Goal: Navigation & Orientation: Find specific page/section

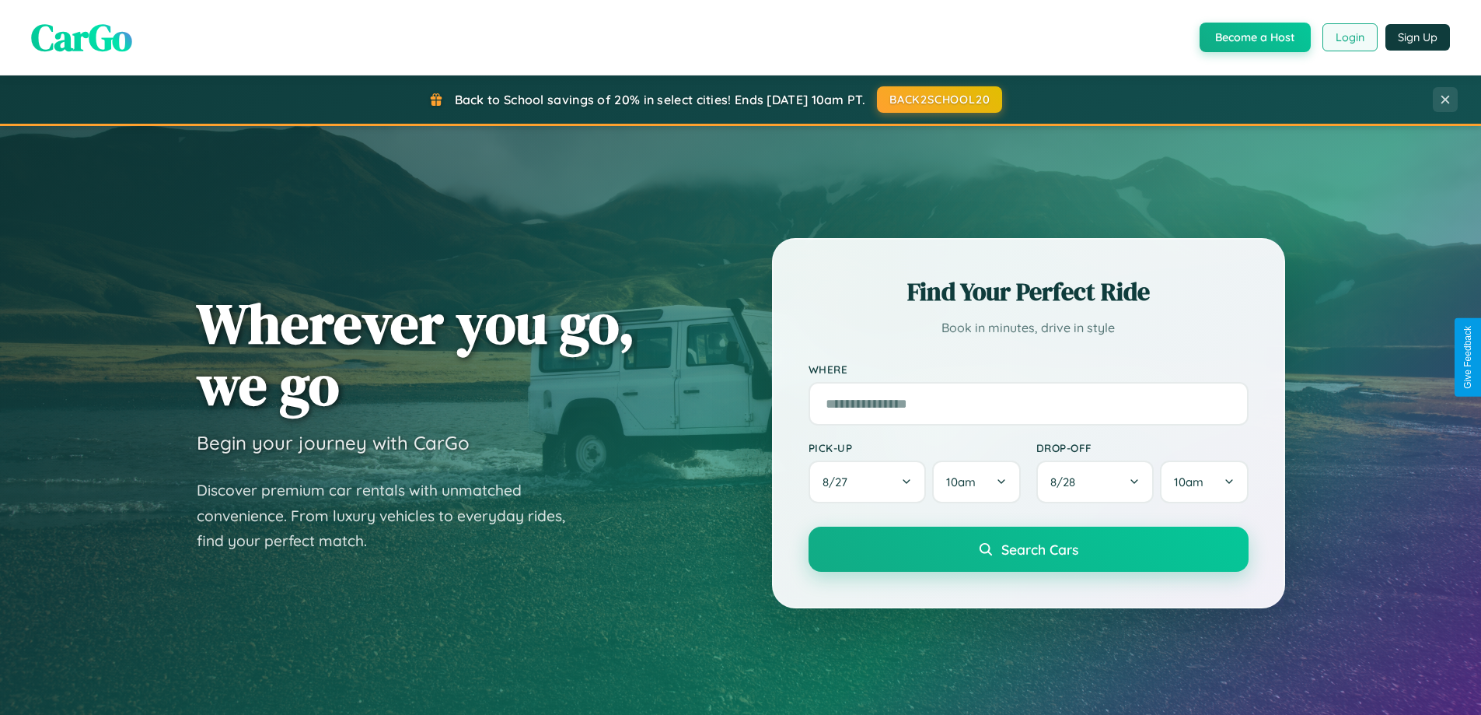
click at [1349, 37] on button "Login" at bounding box center [1350, 37] width 55 height 28
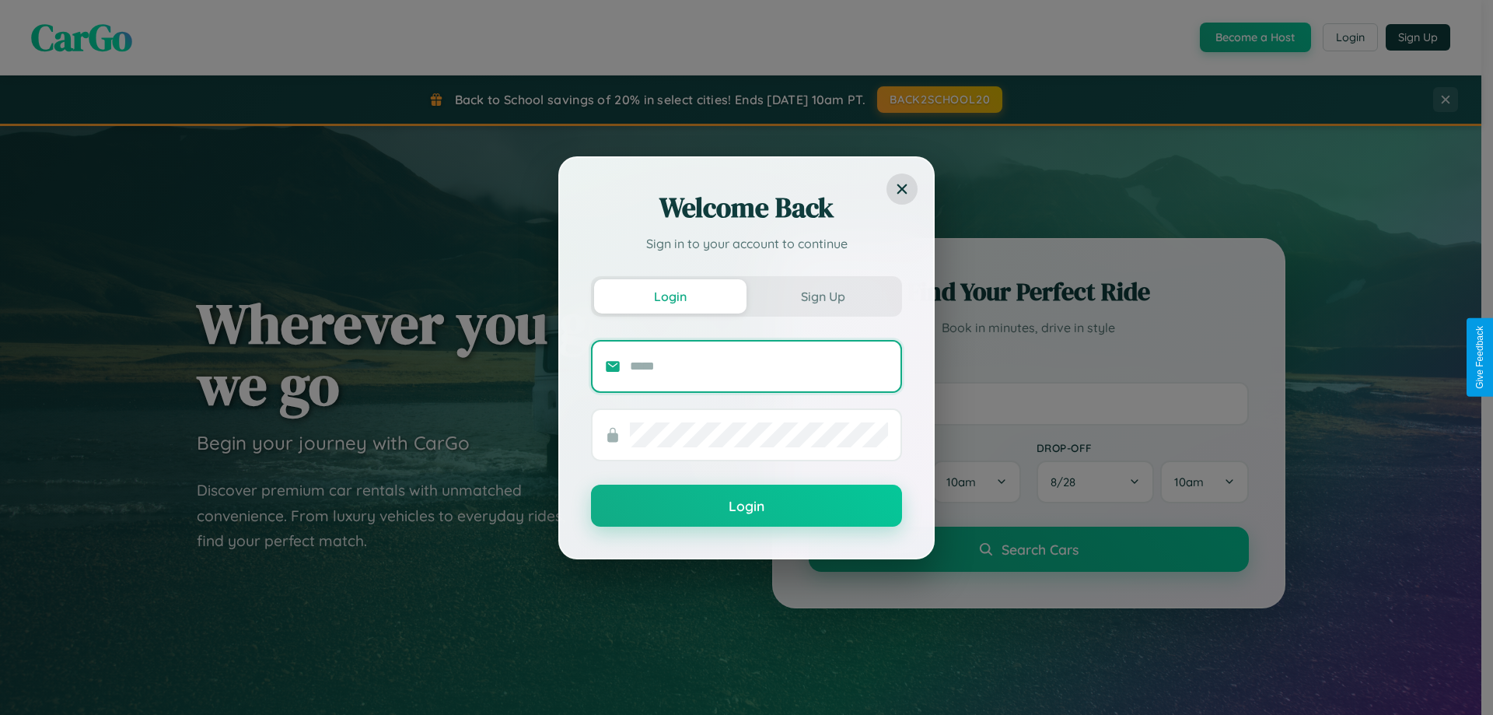
click at [759, 365] on input "text" at bounding box center [759, 366] width 258 height 25
type input "**********"
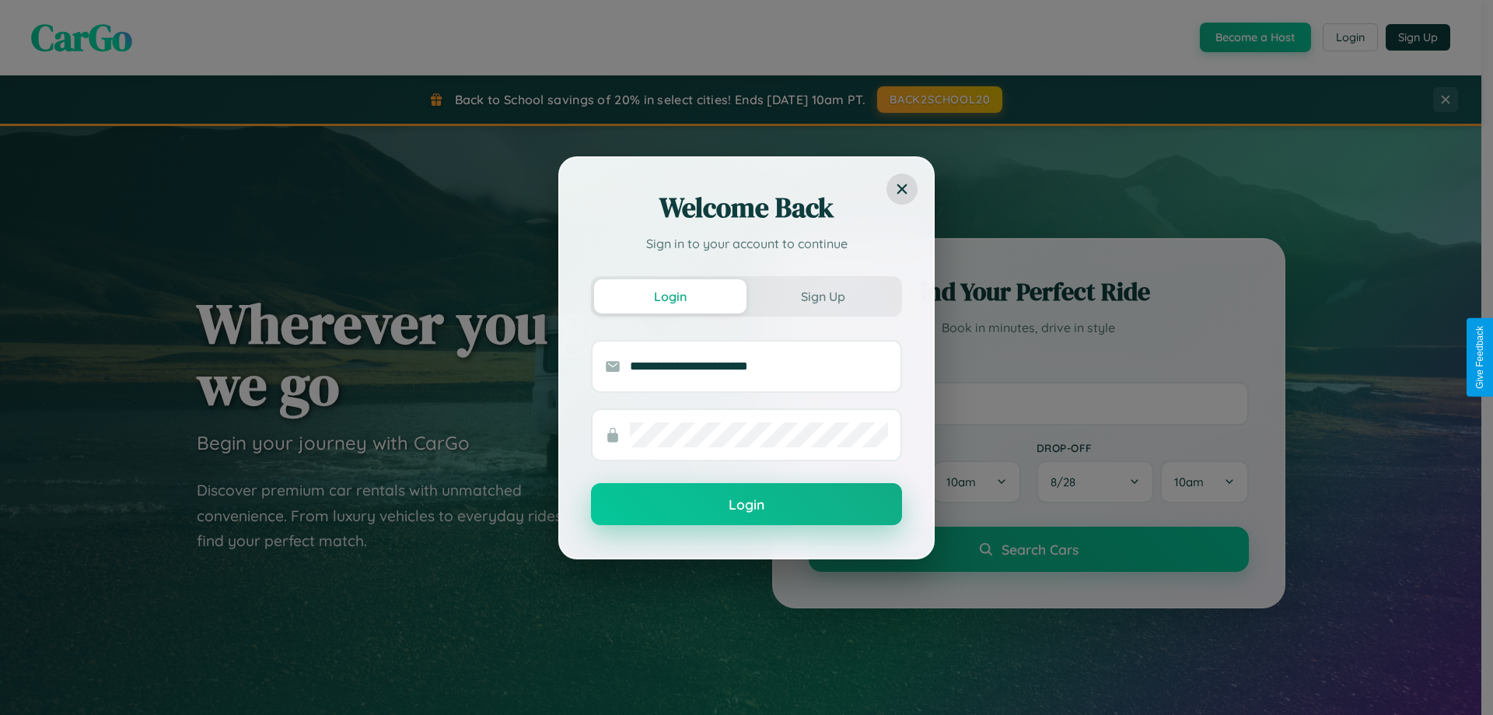
click at [746, 504] on button "Login" at bounding box center [746, 504] width 311 height 42
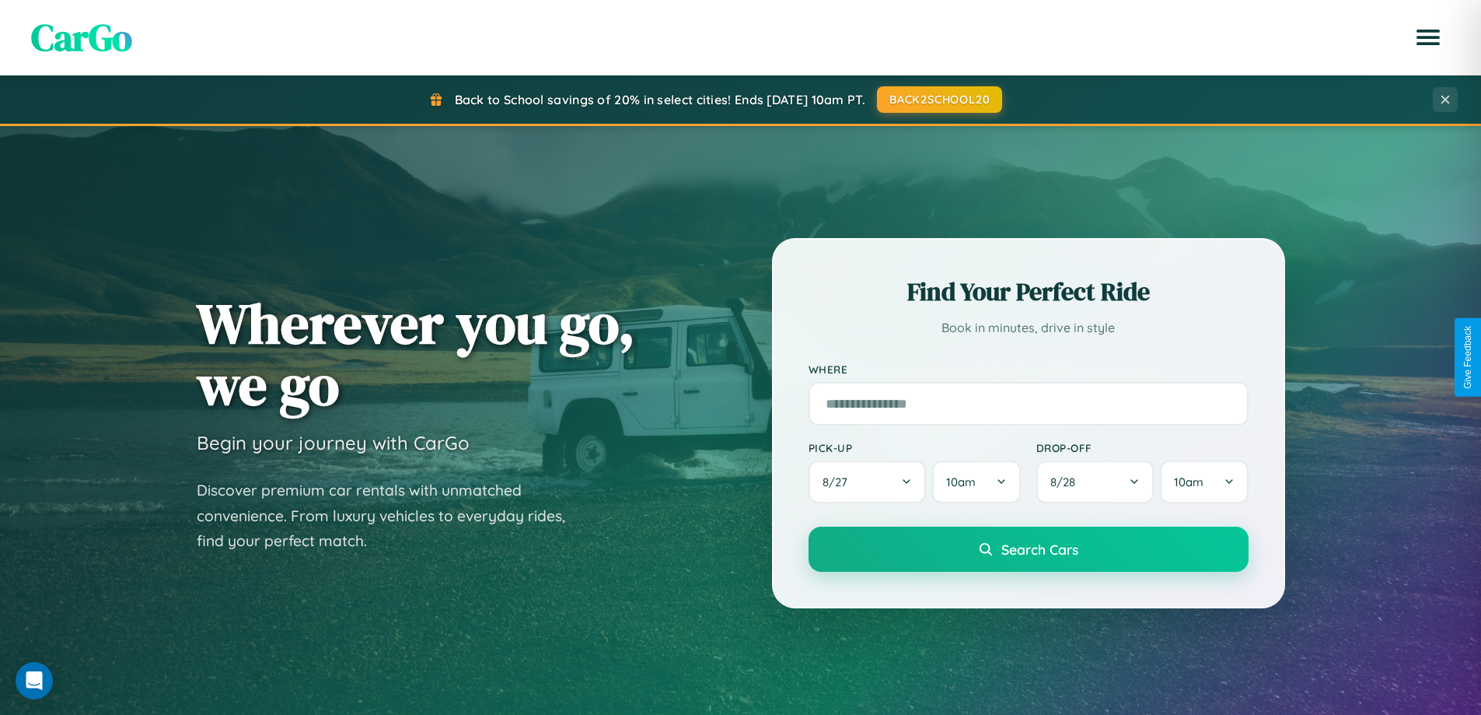
scroll to position [1070, 0]
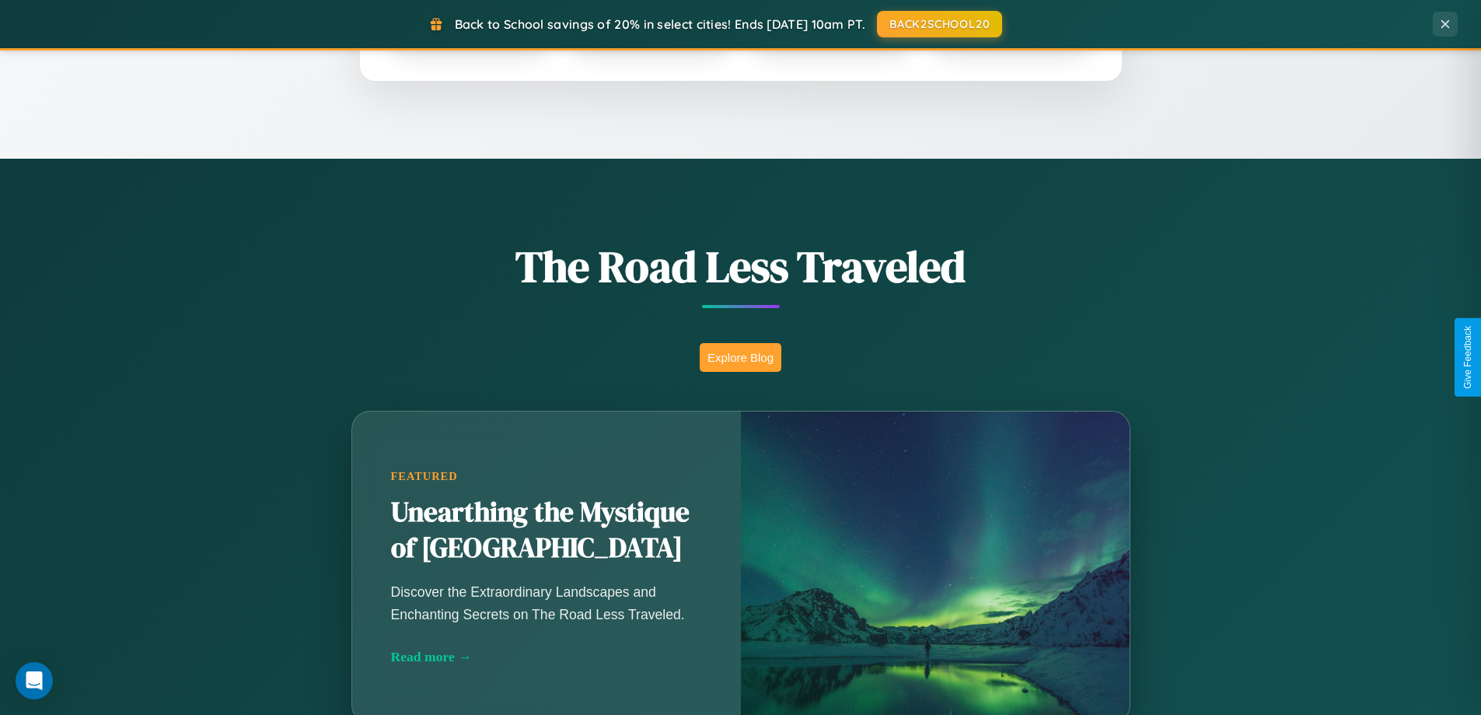
click at [740, 357] on button "Explore Blog" at bounding box center [741, 357] width 82 height 29
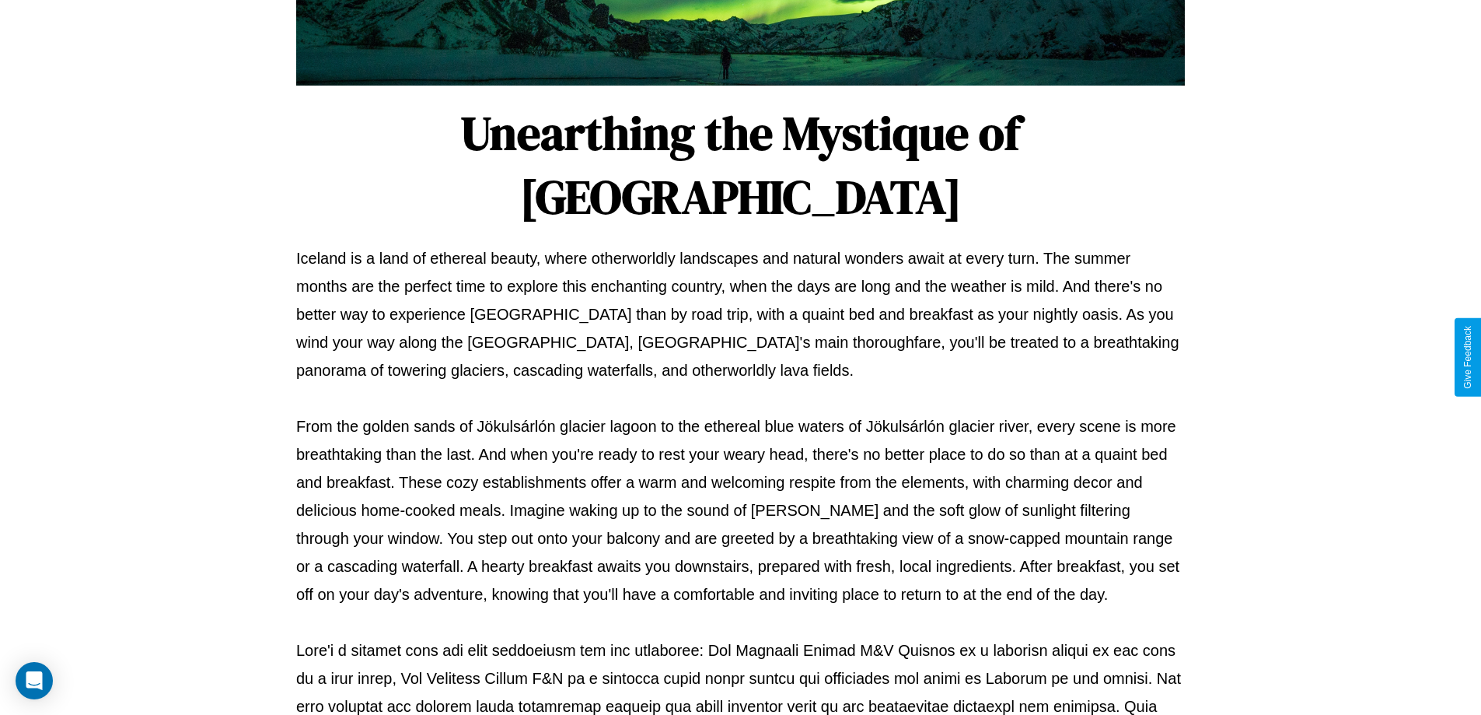
scroll to position [503, 0]
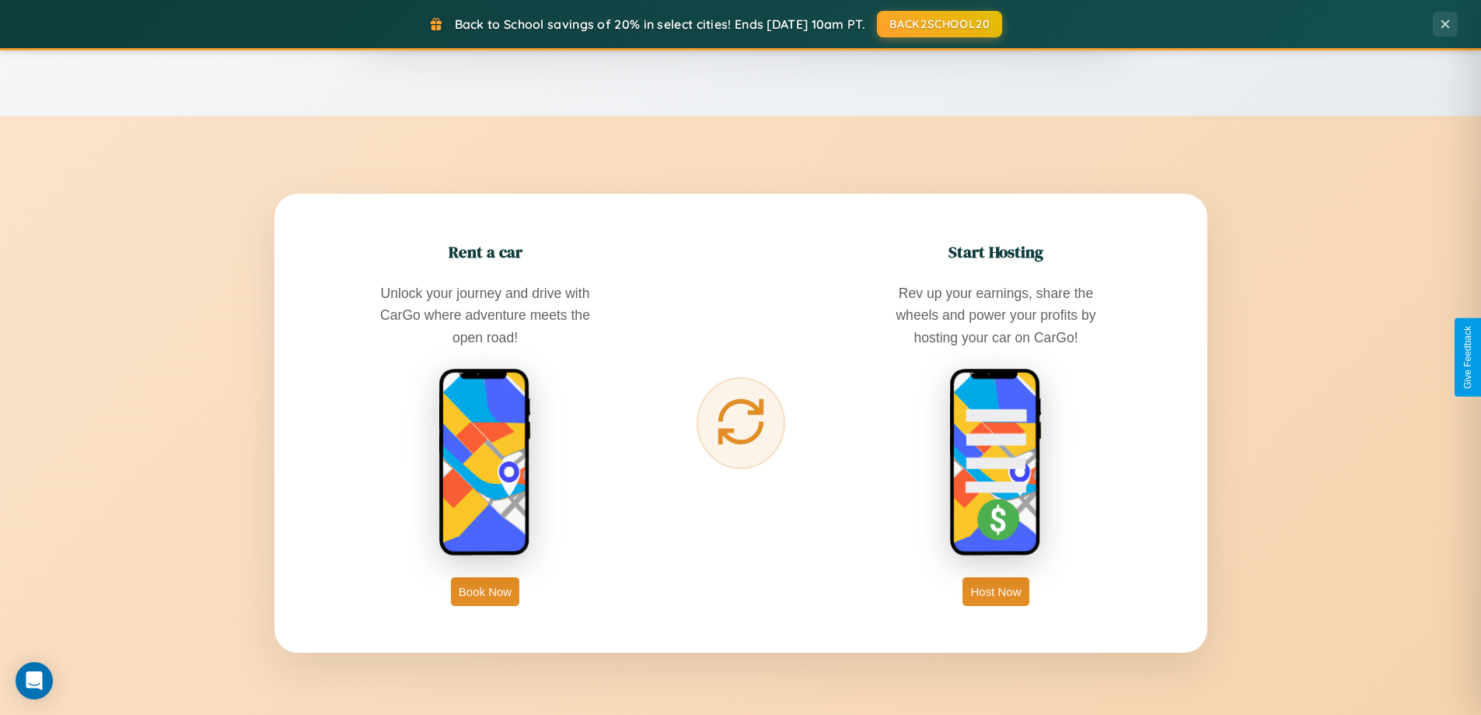
scroll to position [2992, 0]
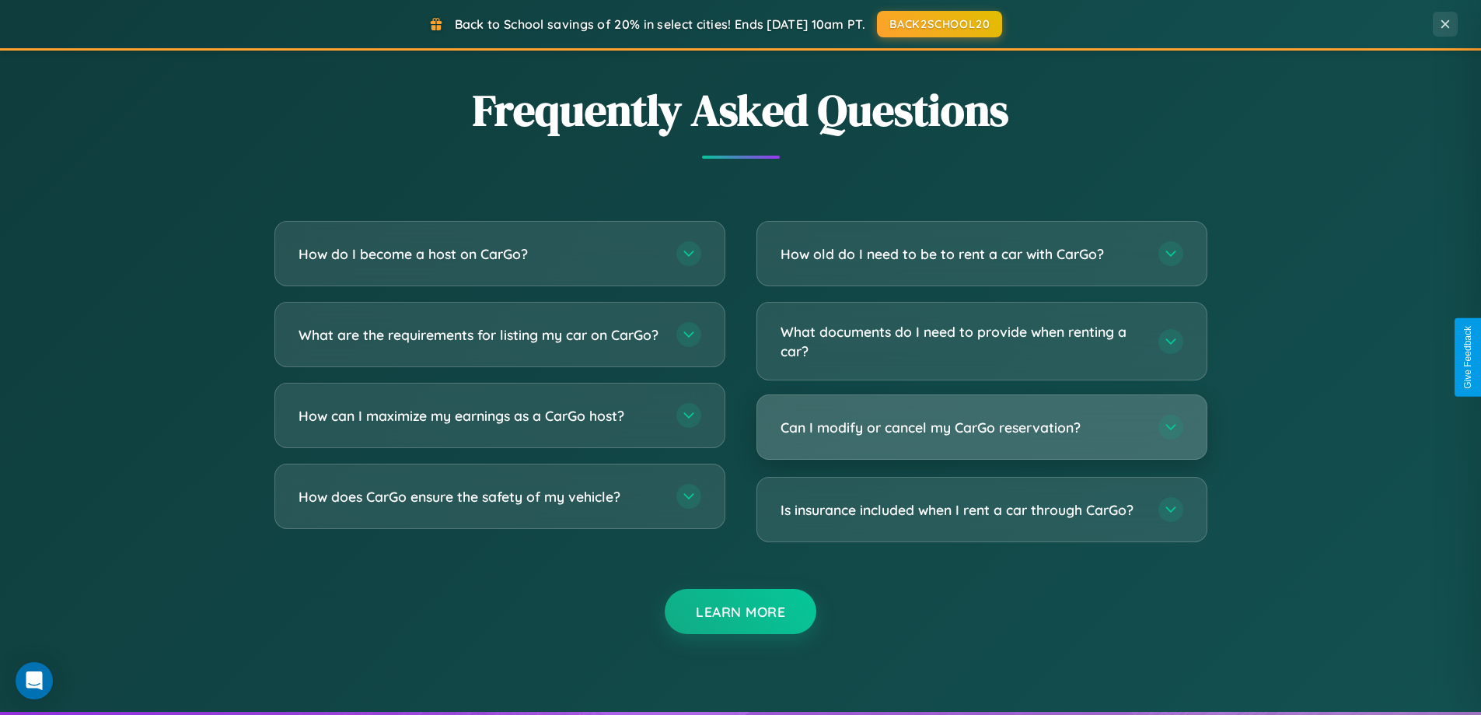
click at [981, 428] on h3 "Can I modify or cancel my CarGo reservation?" at bounding box center [962, 427] width 362 height 19
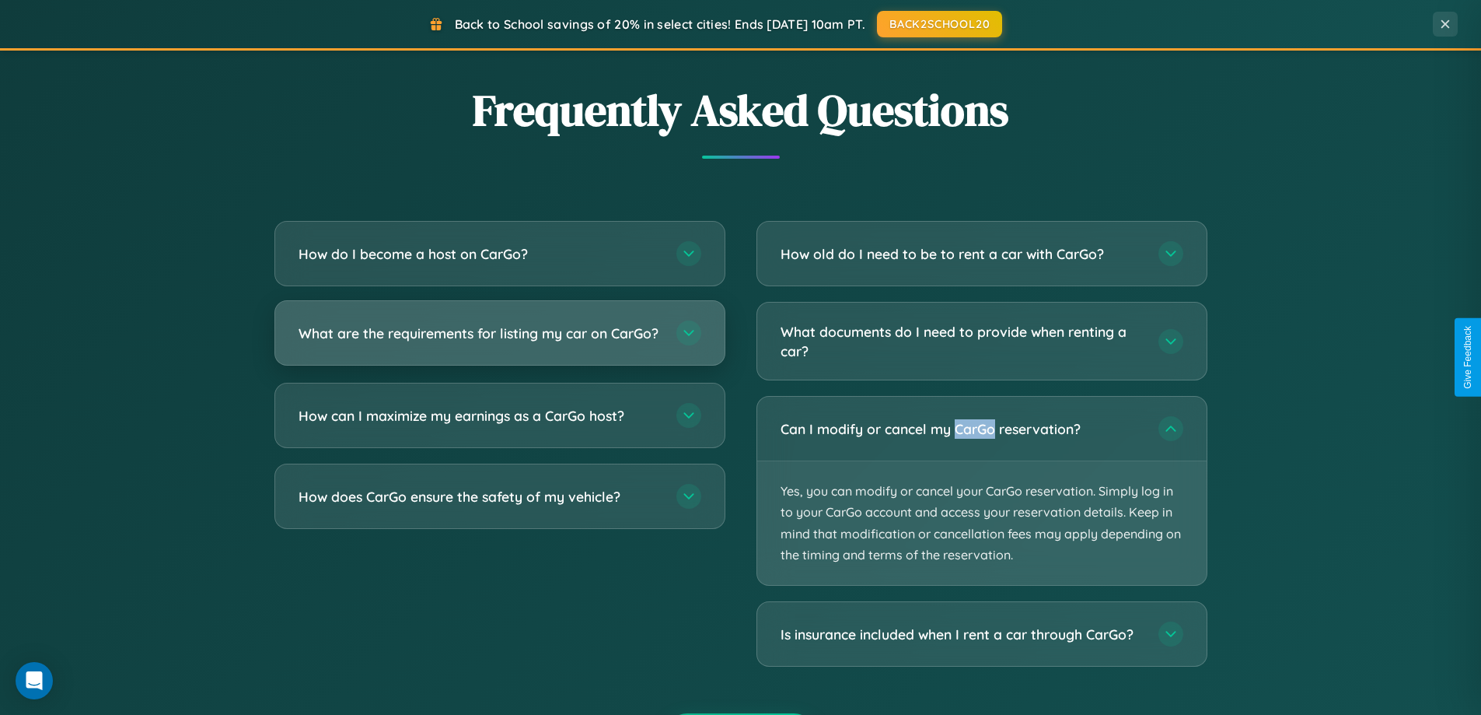
click at [499, 341] on h3 "What are the requirements for listing my car on CarGo?" at bounding box center [480, 332] width 362 height 19
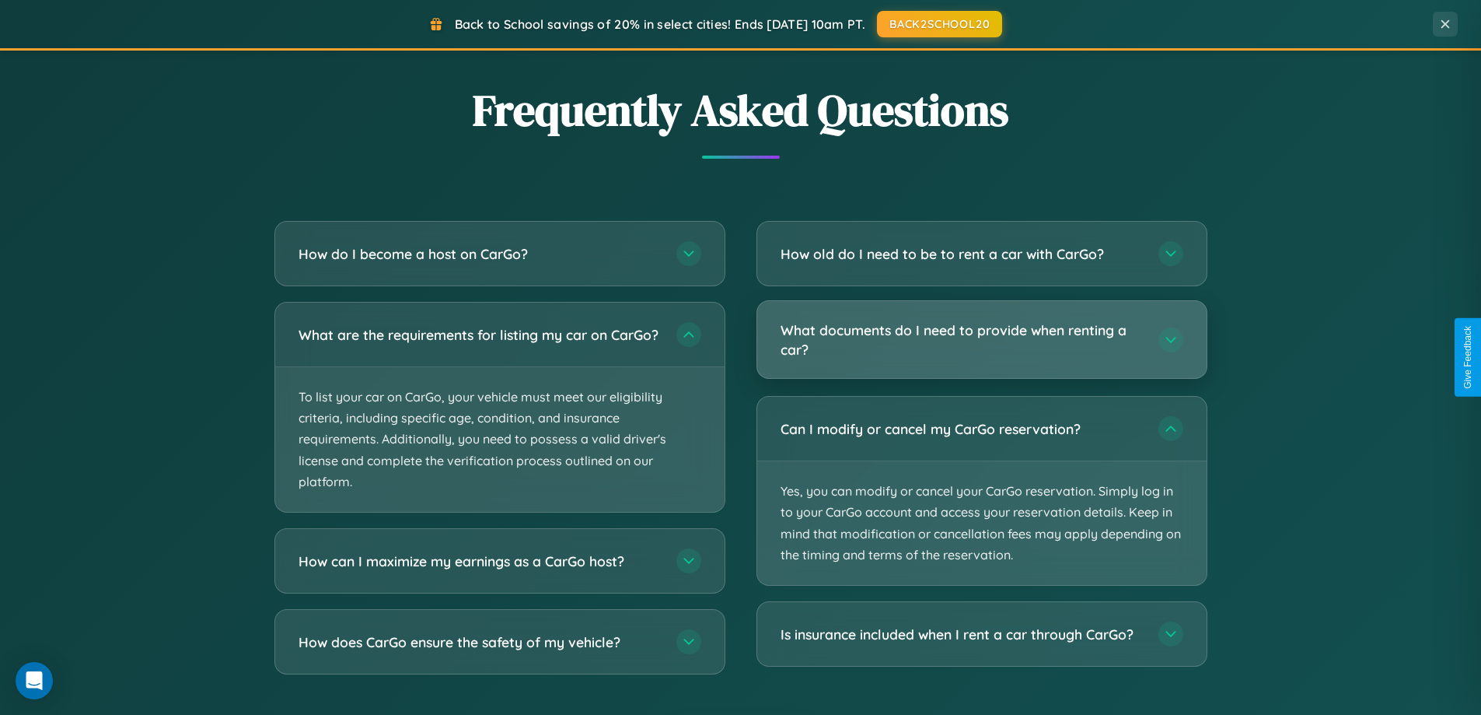
click at [981, 340] on h3 "What documents do I need to provide when renting a car?" at bounding box center [962, 339] width 362 height 38
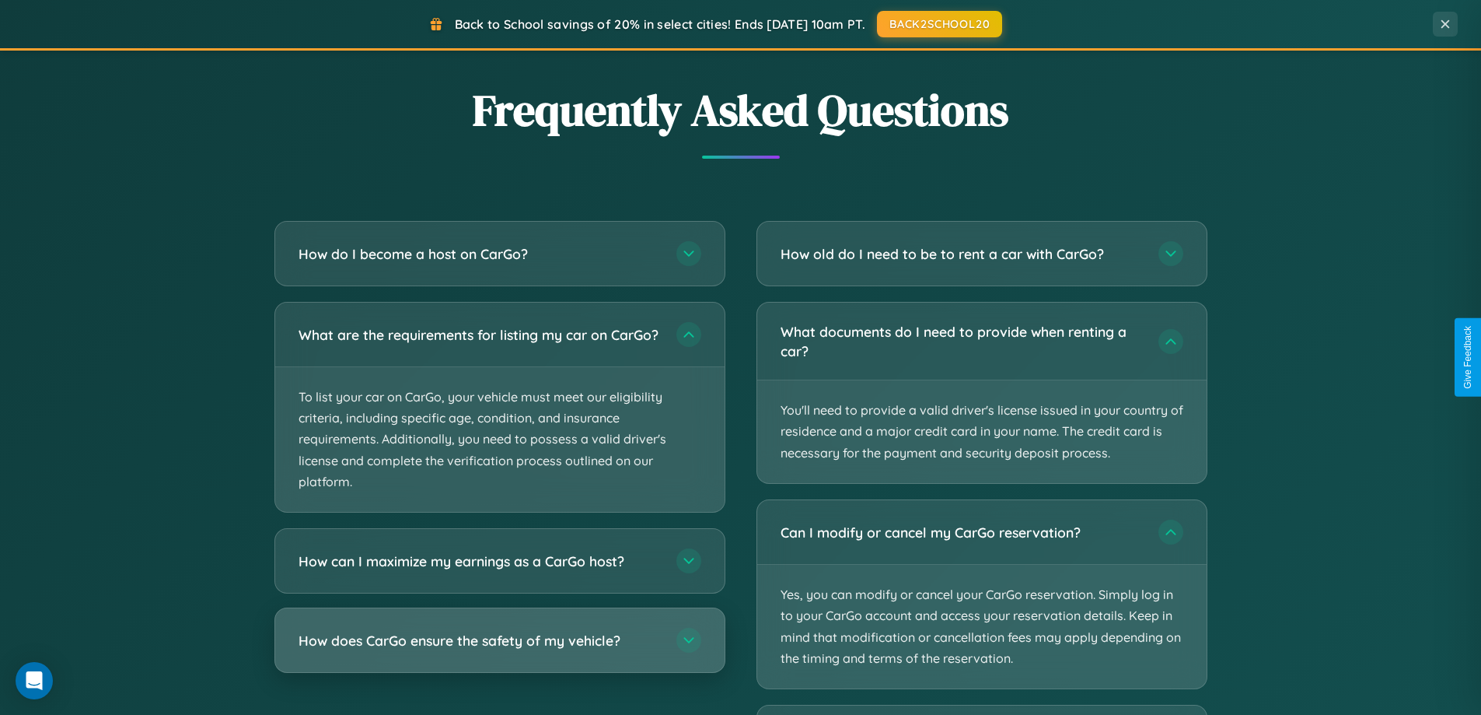
click at [499, 650] on h3 "How does CarGo ensure the safety of my vehicle?" at bounding box center [480, 640] width 362 height 19
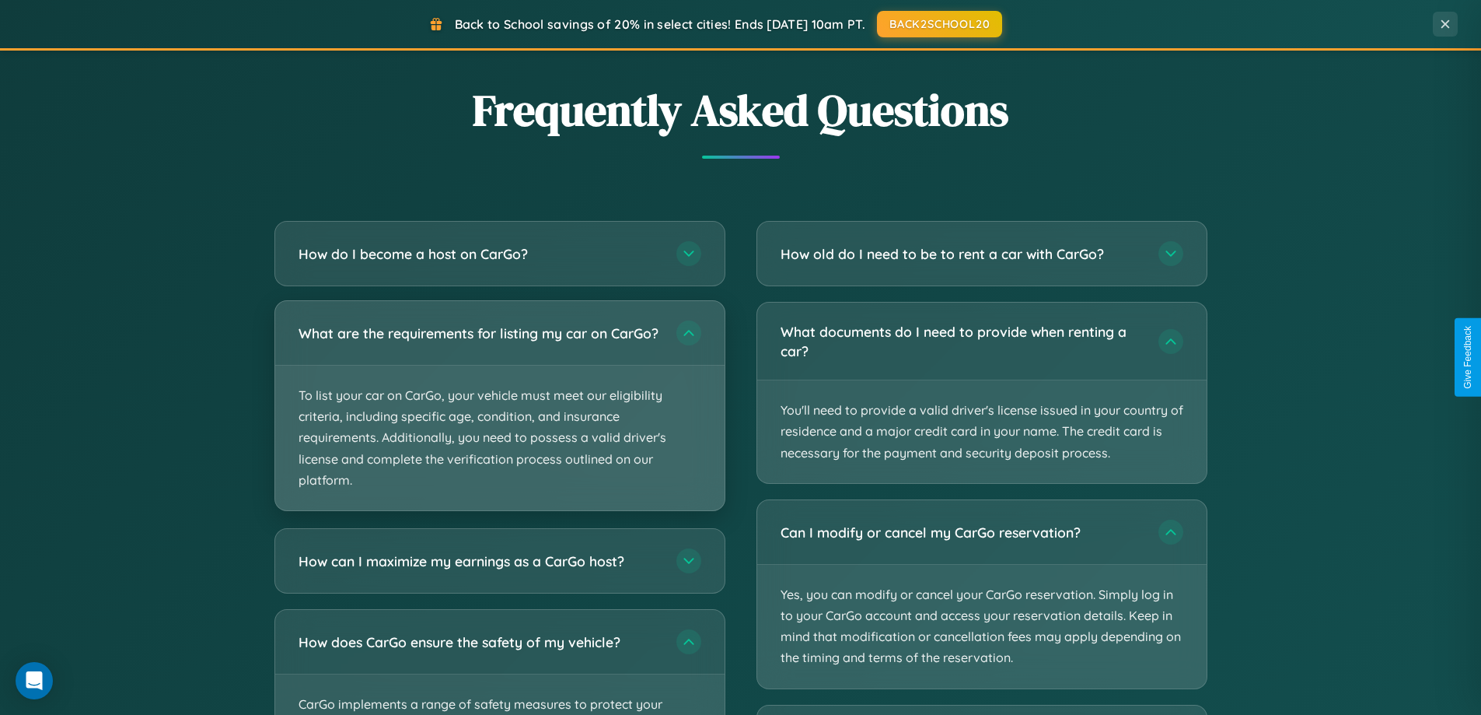
click at [499, 414] on p "To list your car on CarGo, your vehicle must meet our eligibility criteria, inc…" at bounding box center [499, 437] width 449 height 145
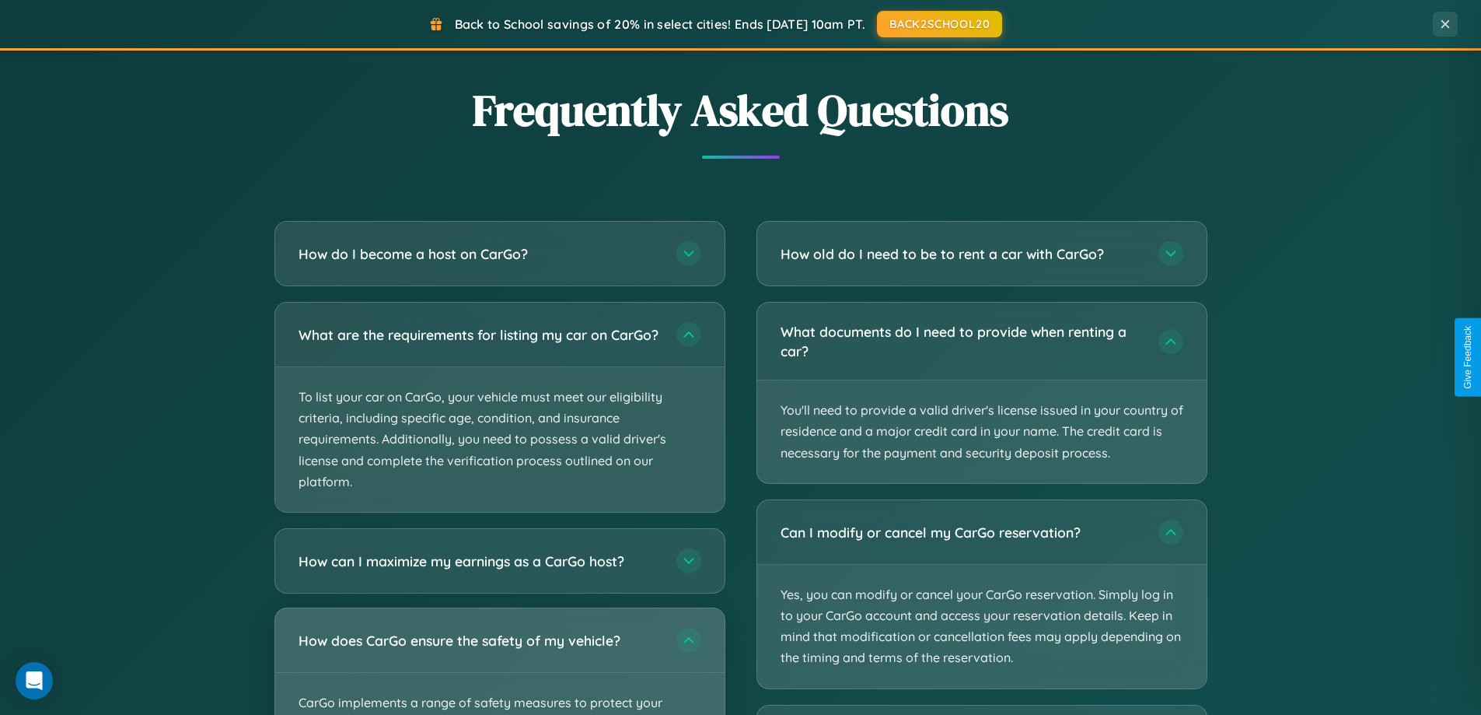
click at [499, 668] on div "How does CarGo ensure the safety of my vehicle?" at bounding box center [499, 640] width 449 height 64
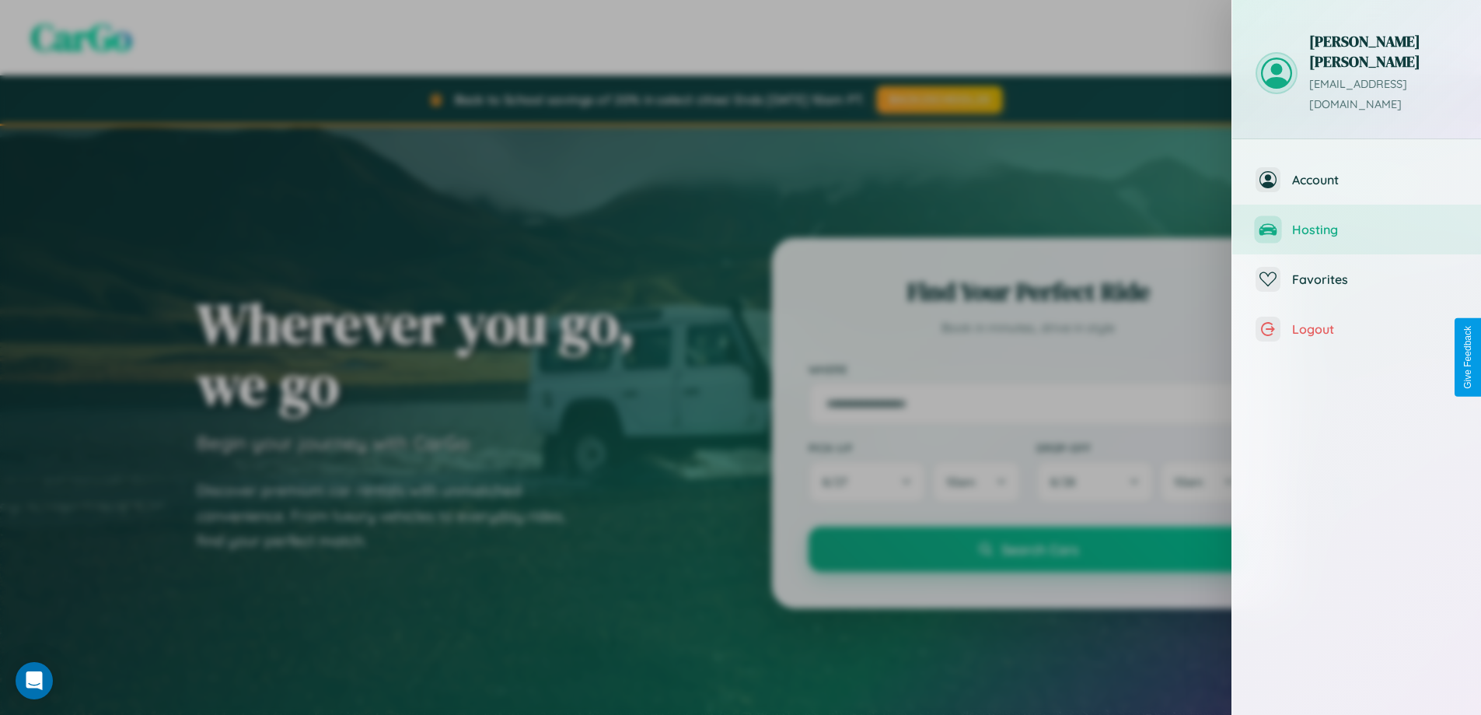
click at [1357, 222] on span "Hosting" at bounding box center [1375, 230] width 166 height 16
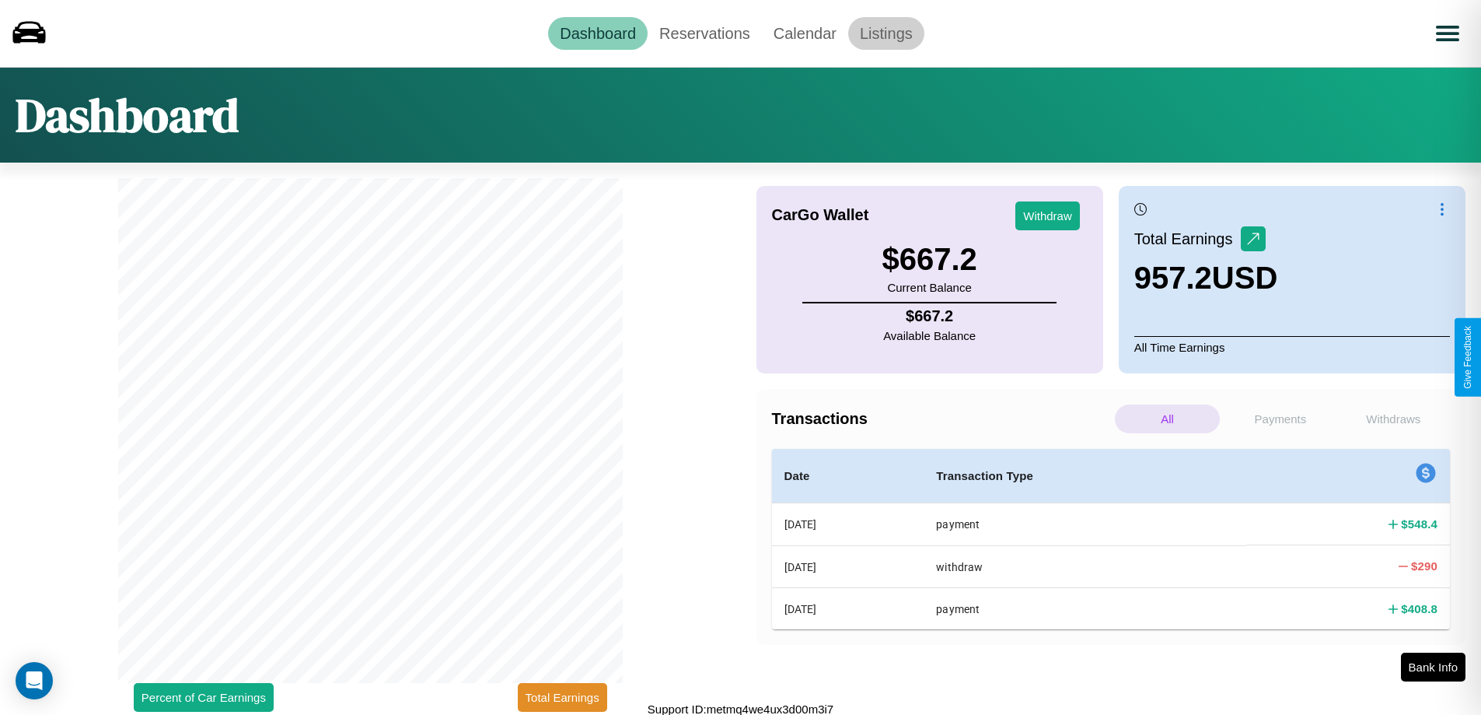
click at [886, 33] on link "Listings" at bounding box center [886, 33] width 76 height 33
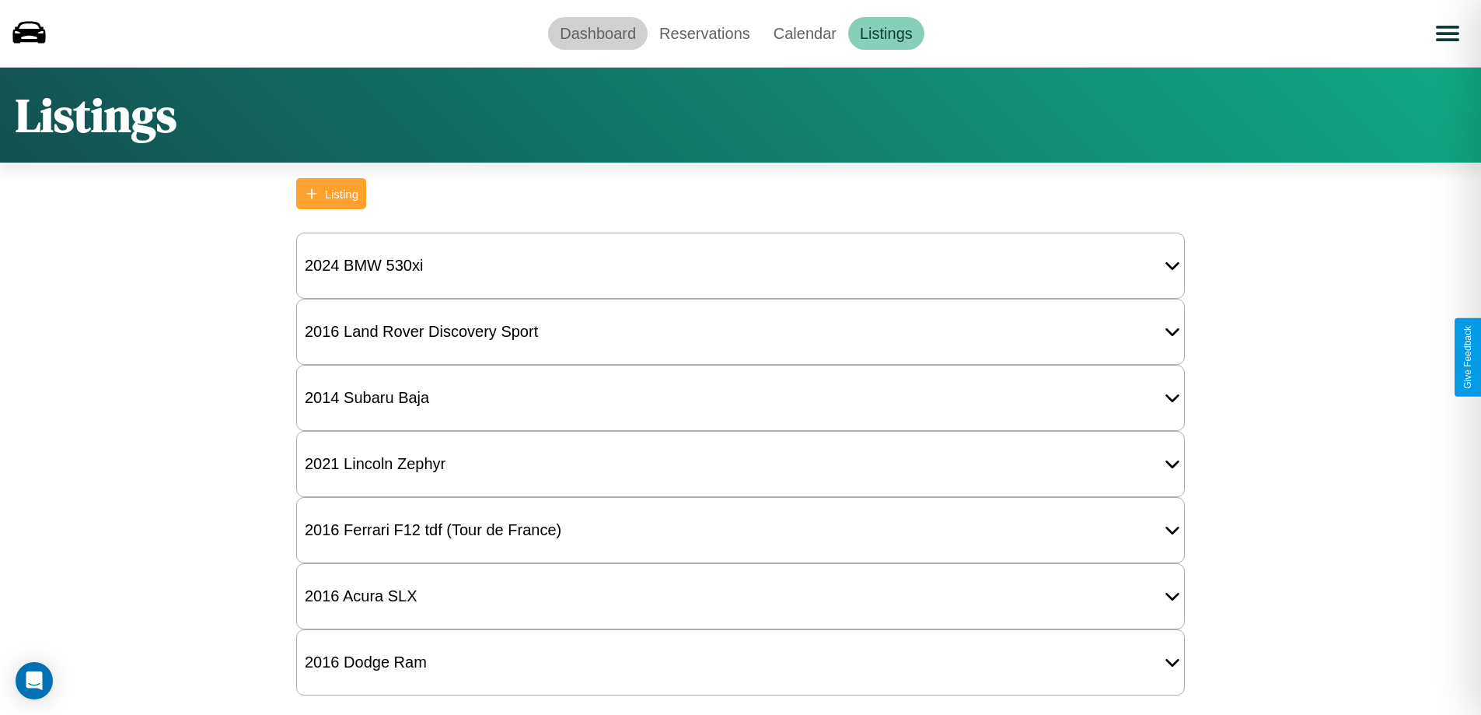
click at [598, 33] on link "Dashboard" at bounding box center [598, 33] width 100 height 33
